Goal: Transaction & Acquisition: Purchase product/service

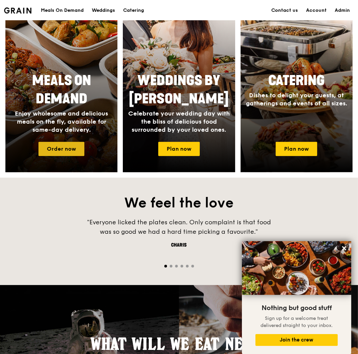
click at [71, 147] on link "Order now" at bounding box center [61, 149] width 46 height 14
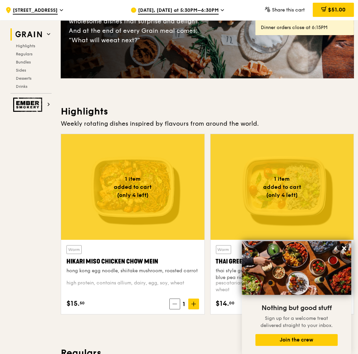
scroll to position [112, 0]
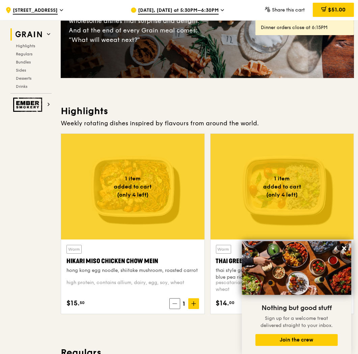
click at [344, 248] on icon at bounding box center [344, 248] width 4 height 4
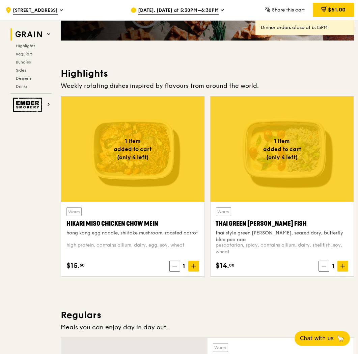
scroll to position [262, 0]
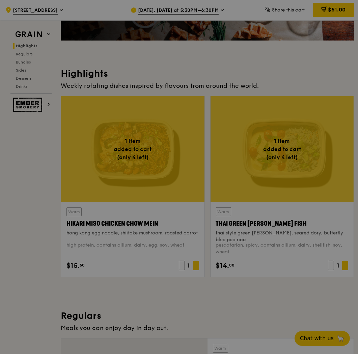
scroll to position [338, 0]
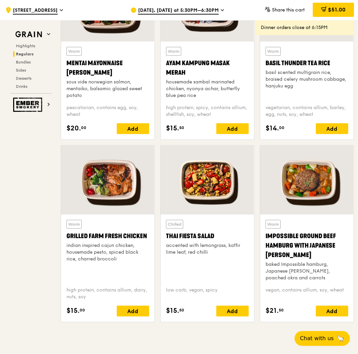
scroll to position [639, 0]
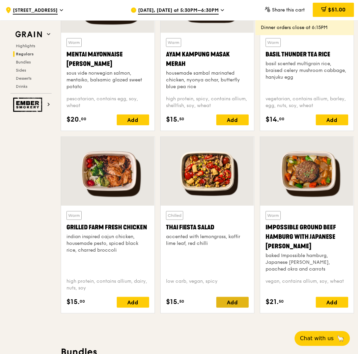
click at [223, 302] on div "Add" at bounding box center [232, 302] width 32 height 11
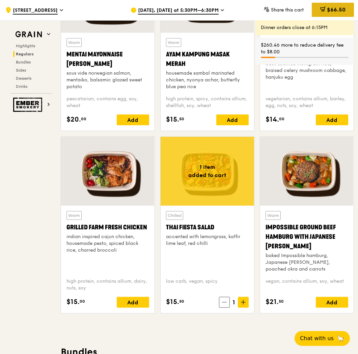
click at [327, 8] on span "$66.50" at bounding box center [336, 9] width 19 height 6
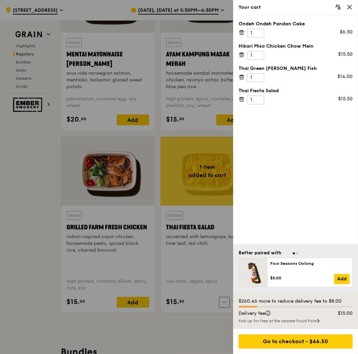
click at [243, 32] on icon at bounding box center [242, 32] width 6 height 6
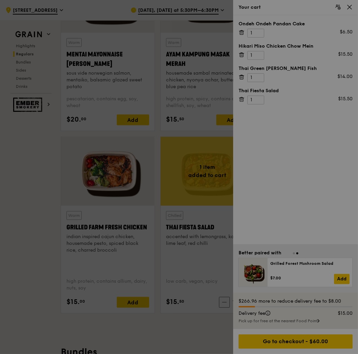
click at [241, 53] on div at bounding box center [179, 177] width 358 height 354
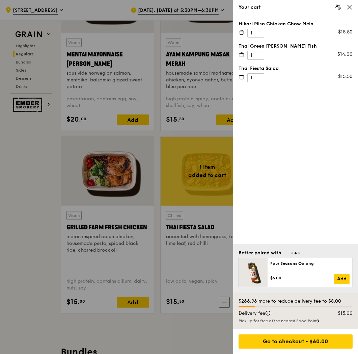
click at [241, 32] on icon at bounding box center [242, 32] width 6 height 6
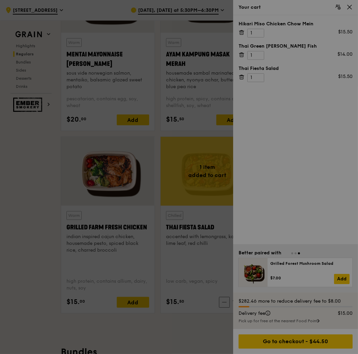
click at [241, 32] on div at bounding box center [179, 177] width 358 height 354
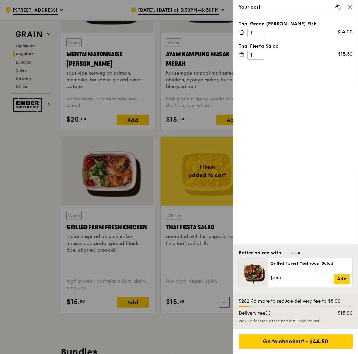
click at [241, 32] on icon at bounding box center [242, 32] width 6 height 6
click at [241, 32] on icon at bounding box center [241, 32] width 0 height 1
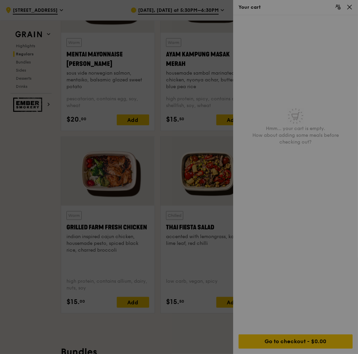
click at [351, 7] on div at bounding box center [179, 177] width 358 height 354
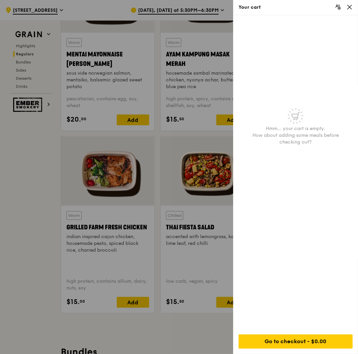
click at [348, 5] on icon at bounding box center [350, 7] width 6 height 6
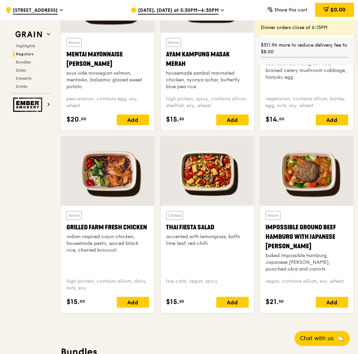
click at [207, 170] on div at bounding box center [208, 171] width 94 height 69
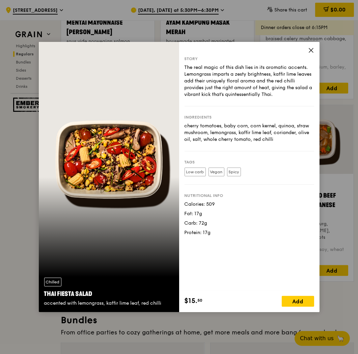
scroll to position [714, 0]
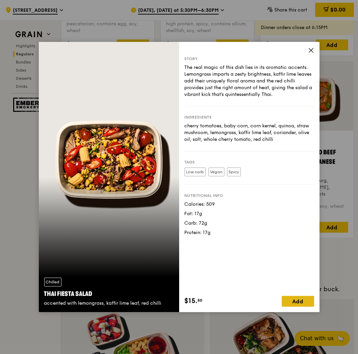
click at [296, 303] on div "Add" at bounding box center [298, 301] width 32 height 11
click at [286, 236] on div "Protein: 17g" at bounding box center [250, 232] width 130 height 7
click at [308, 50] on div "Story The real magic of this dish lies in its aromatic accents. Lemongrass impa…" at bounding box center [249, 177] width 140 height 270
click at [312, 51] on icon at bounding box center [311, 50] width 6 height 6
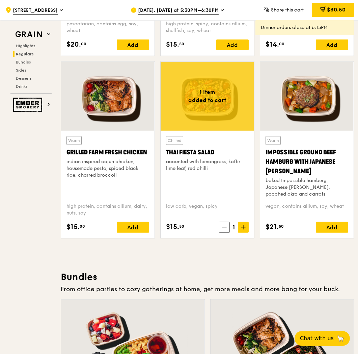
click at [203, 181] on div "Chilled Thai Fiesta Salad accented with lemongrass, kaffir lime leaf, red chilli" at bounding box center [207, 166] width 83 height 61
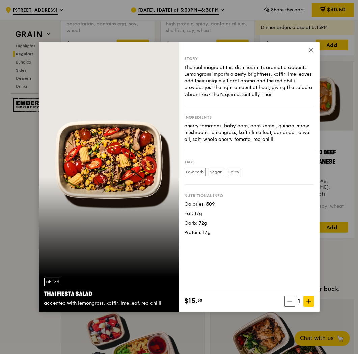
click at [308, 49] on div "Story The real magic of this dish lies in its aromatic accents. Lemongrass impa…" at bounding box center [249, 166] width 140 height 249
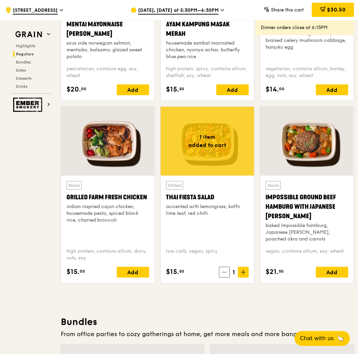
scroll to position [676, 0]
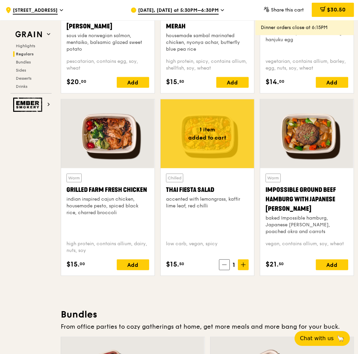
click at [221, 211] on div "Chilled Thai Fiesta Salad accented with lemongrass, kaffir lime leaf, red chilli" at bounding box center [207, 204] width 83 height 61
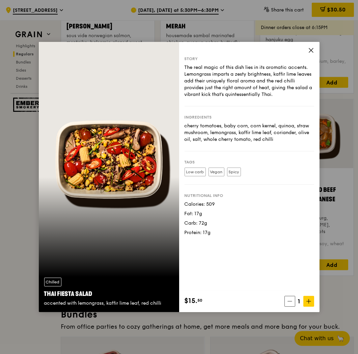
scroll to position [788, 0]
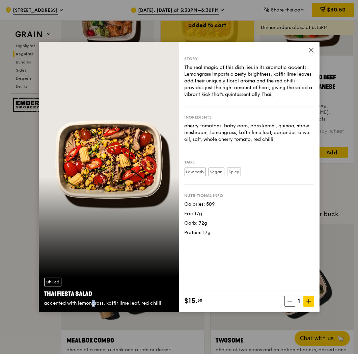
drag, startPoint x: 79, startPoint y: 299, endPoint x: 235, endPoint y: 289, distance: 156.3
click at [86, 298] on div "Chilled Thai Fiesta Salad accented with lemongrass, kaffir lime leaf, red chilli" at bounding box center [109, 292] width 140 height 40
click at [286, 301] on span at bounding box center [290, 301] width 11 height 11
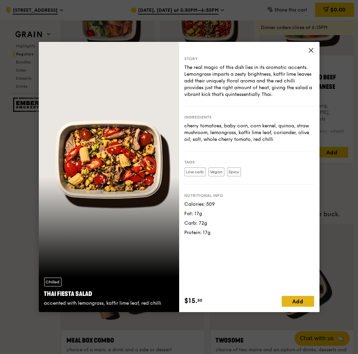
click at [305, 299] on div "Add" at bounding box center [298, 301] width 32 height 11
click at [308, 52] on div "Story The real magic of this dish lies in its aromatic accents. Lemongrass impa…" at bounding box center [249, 177] width 140 height 270
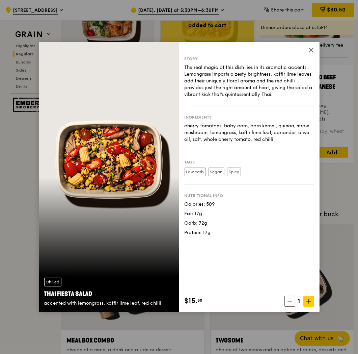
click at [310, 50] on icon at bounding box center [311, 50] width 6 height 6
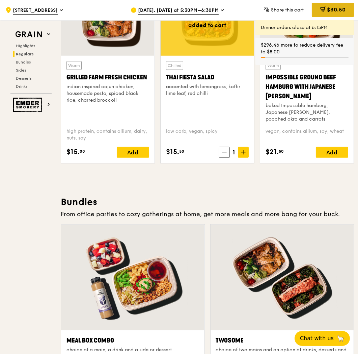
click at [319, 8] on div "$30.50" at bounding box center [333, 10] width 42 height 14
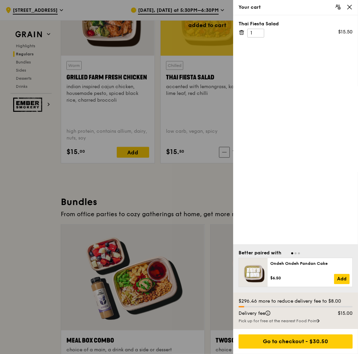
click at [242, 34] on icon at bounding box center [242, 32] width 6 height 6
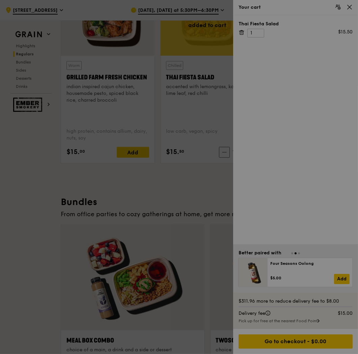
click at [195, 198] on div at bounding box center [179, 177] width 358 height 354
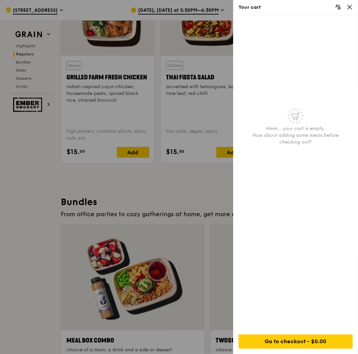
drag, startPoint x: 201, startPoint y: 223, endPoint x: 238, endPoint y: 206, distance: 40.8
click at [203, 223] on div at bounding box center [179, 177] width 358 height 354
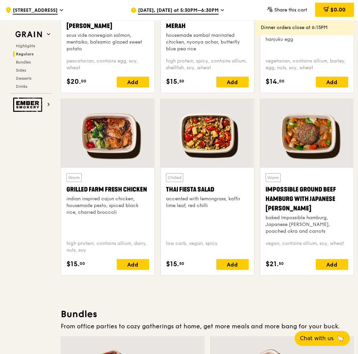
scroll to position [676, 0]
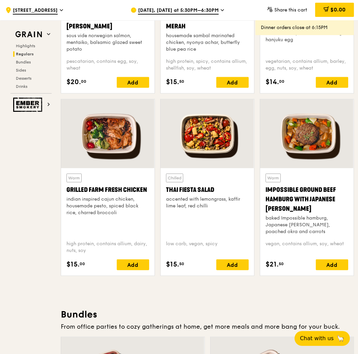
click at [228, 155] on div at bounding box center [208, 133] width 94 height 69
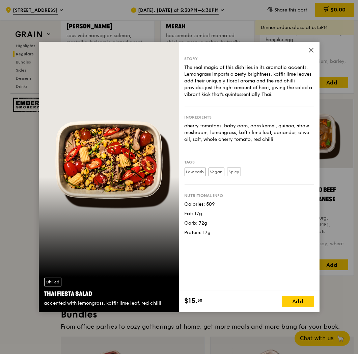
click at [313, 49] on icon at bounding box center [311, 50] width 6 height 6
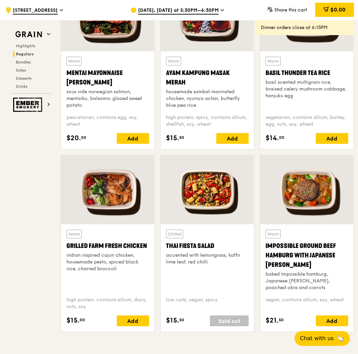
scroll to position [675, 0]
